Goal: Find specific page/section: Find specific page/section

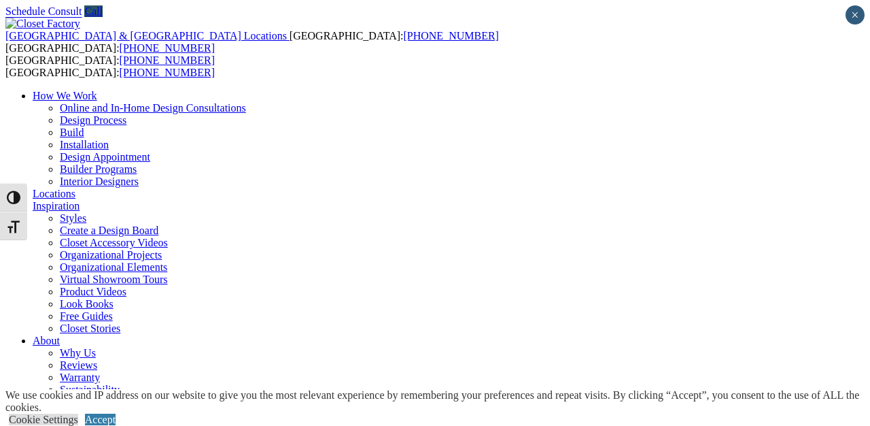
click at [75, 188] on link "Locations" at bounding box center [54, 194] width 43 height 12
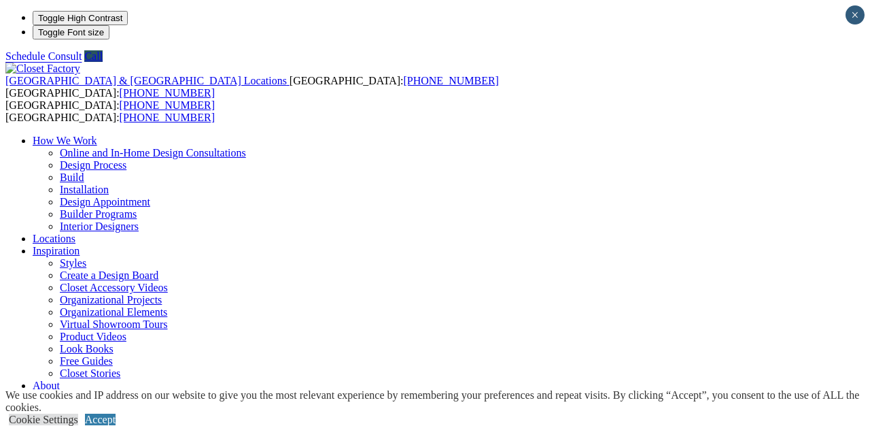
type input "*****"
